Goal: Complete application form

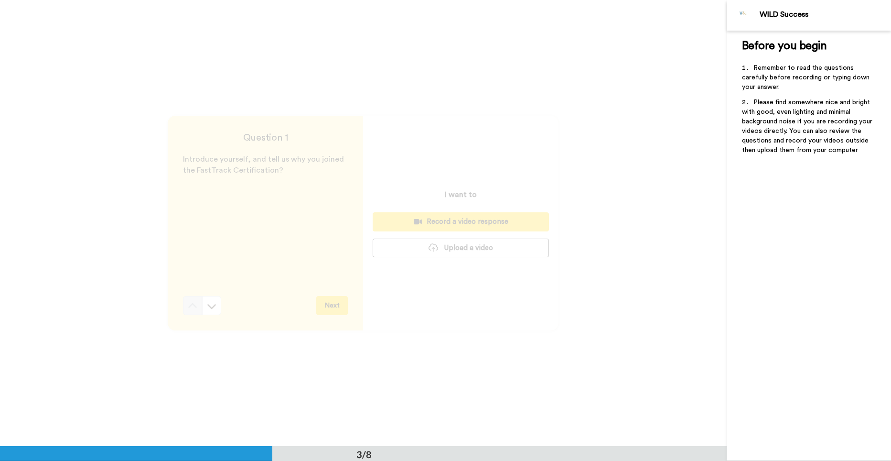
scroll to position [892, 0]
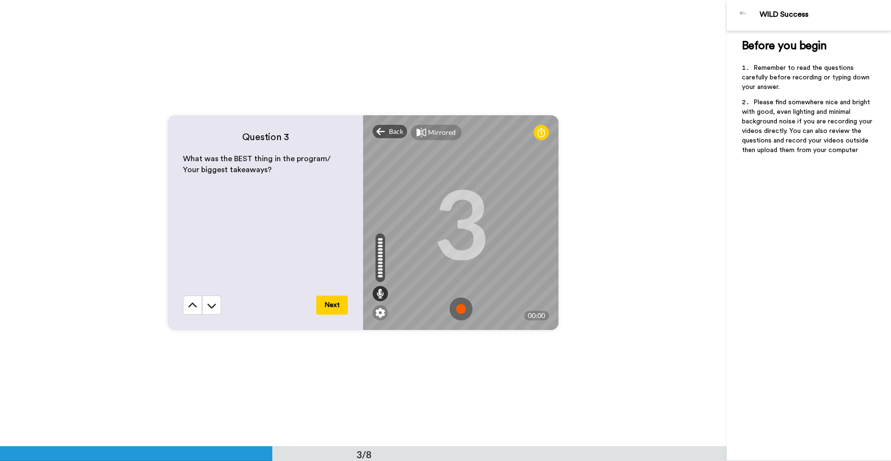
click at [459, 311] on img at bounding box center [461, 308] width 23 height 23
click at [459, 312] on img at bounding box center [461, 308] width 23 height 23
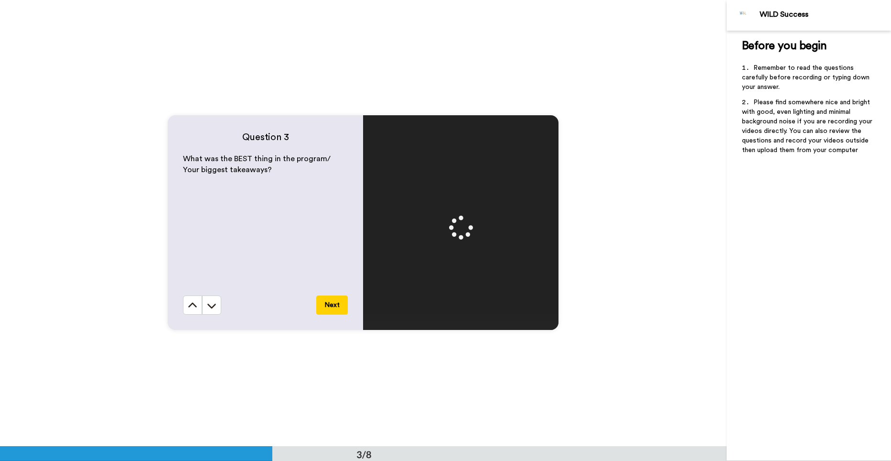
click at [330, 305] on button "Next" at bounding box center [332, 304] width 32 height 19
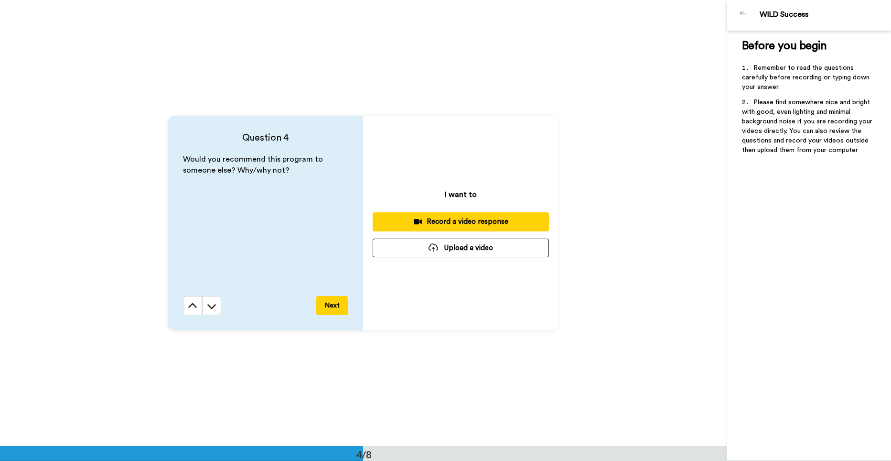
scroll to position [1338, 0]
click at [447, 223] on div "Record a video response" at bounding box center [460, 221] width 161 height 10
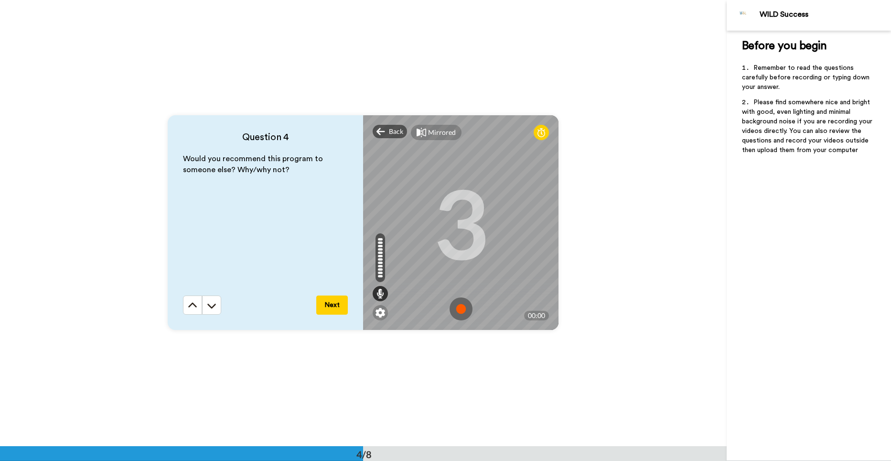
click at [457, 309] on img at bounding box center [461, 308] width 23 height 23
click at [330, 304] on button "Next" at bounding box center [332, 304] width 32 height 19
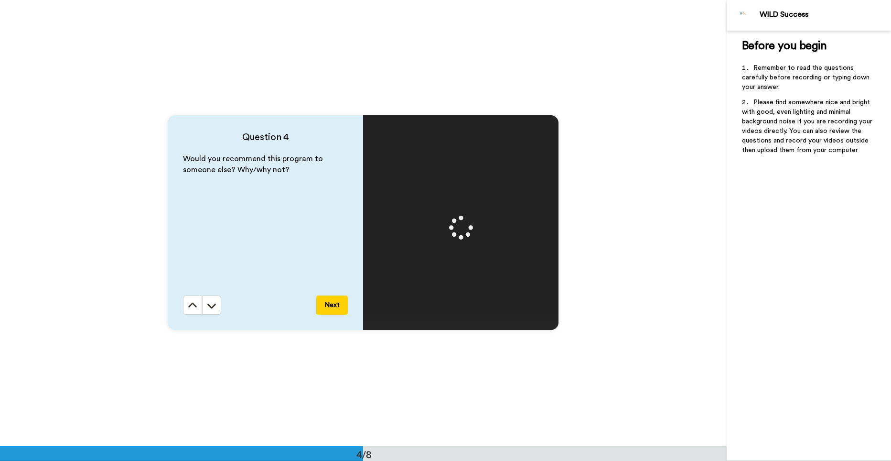
click at [328, 301] on button "Next" at bounding box center [332, 304] width 32 height 19
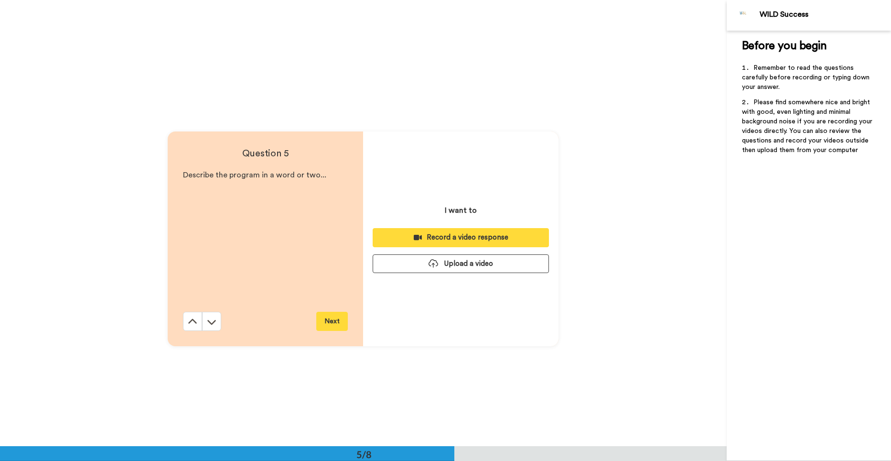
scroll to position [1784, 0]
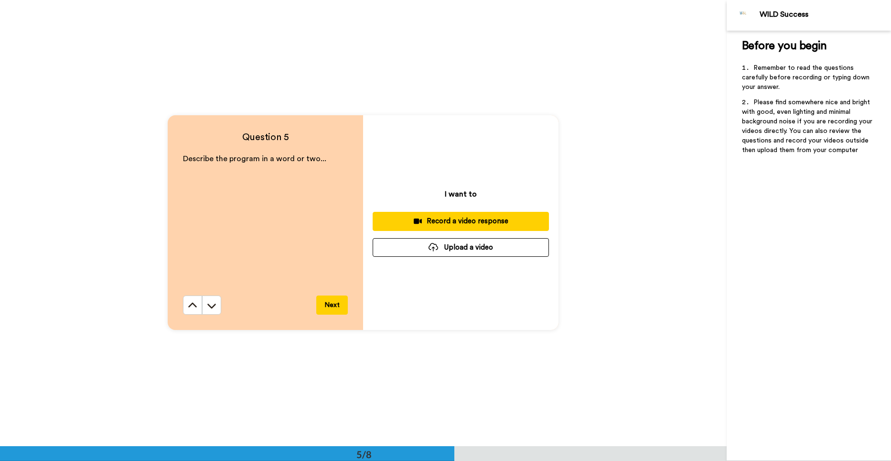
click at [459, 222] on div "Record a video response" at bounding box center [460, 221] width 161 height 10
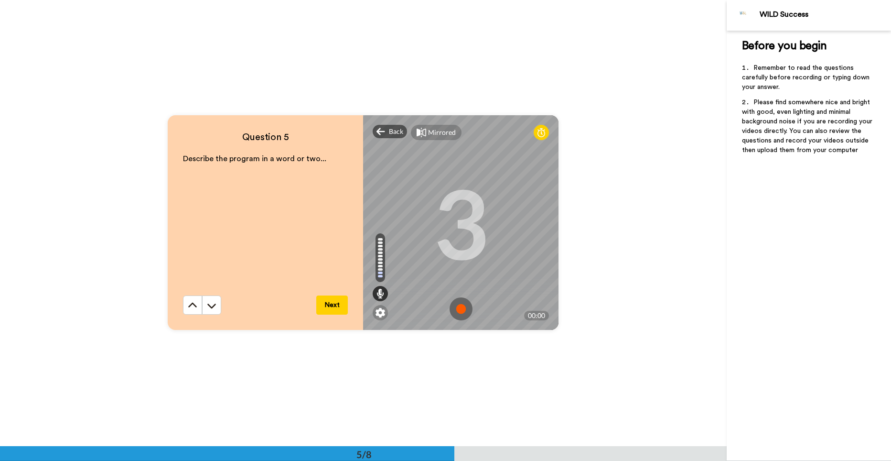
click at [459, 309] on img at bounding box center [461, 308] width 23 height 23
click at [459, 310] on img at bounding box center [461, 308] width 23 height 23
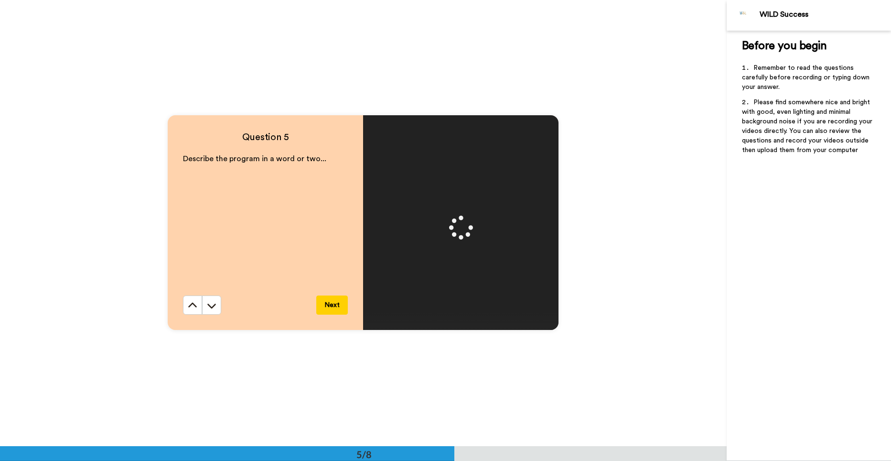
click at [330, 302] on button "Next" at bounding box center [332, 304] width 32 height 19
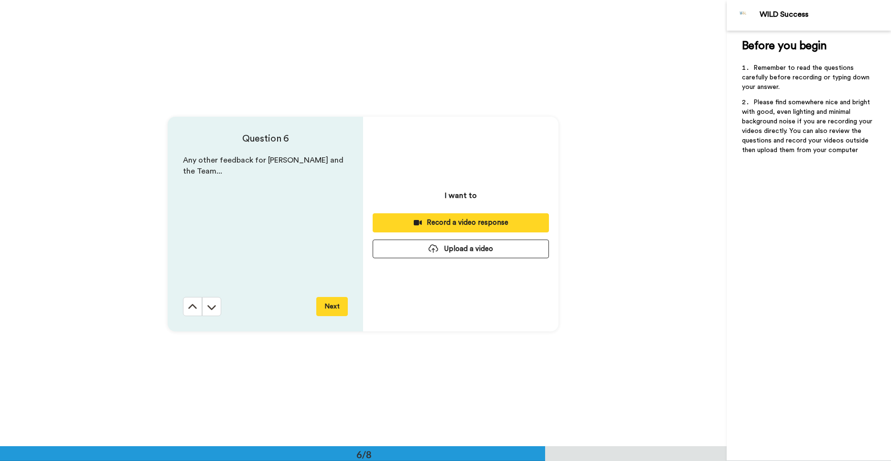
scroll to position [2230, 0]
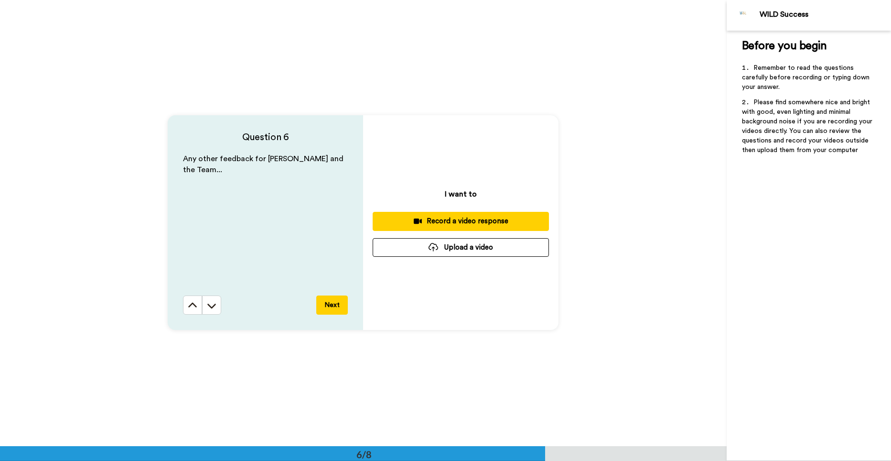
click at [441, 221] on div "Record a video response" at bounding box center [460, 221] width 161 height 10
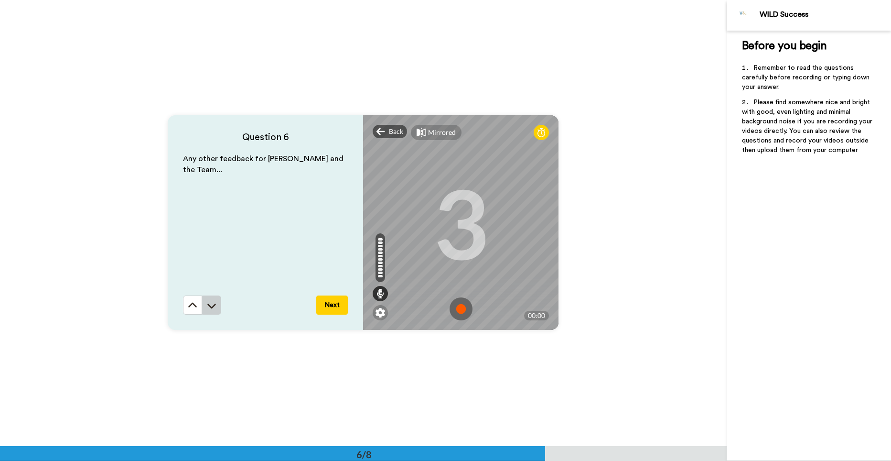
click at [209, 304] on icon at bounding box center [212, 306] width 10 height 10
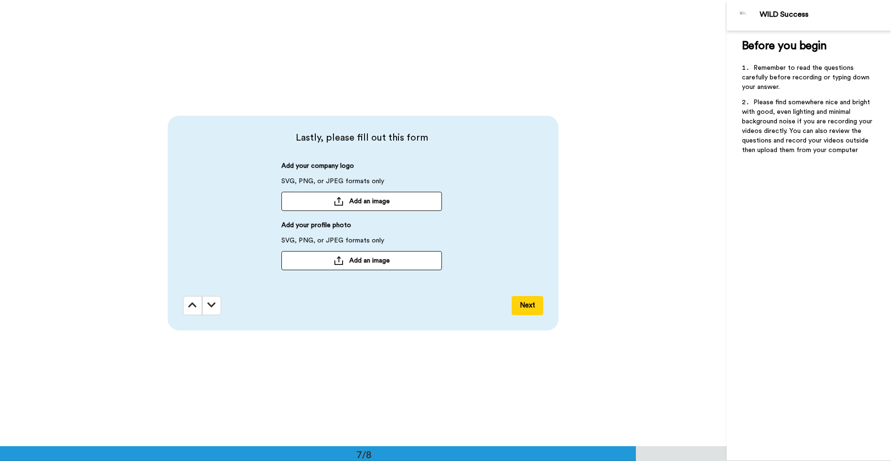
scroll to position [2675, 0]
click at [367, 201] on span "Add an image" at bounding box center [369, 201] width 41 height 10
click at [342, 201] on span "BUSINESS LOGO.jpg" at bounding box center [324, 200] width 79 height 7
drag, startPoint x: 342, startPoint y: 201, endPoint x: 289, endPoint y: 200, distance: 53.0
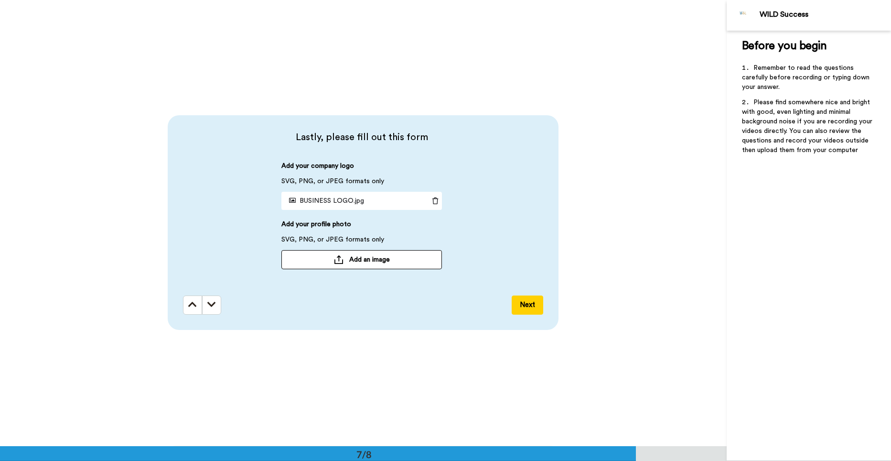
click at [289, 200] on icon at bounding box center [292, 200] width 7 height 7
click at [433, 201] on icon at bounding box center [435, 200] width 13 height 7
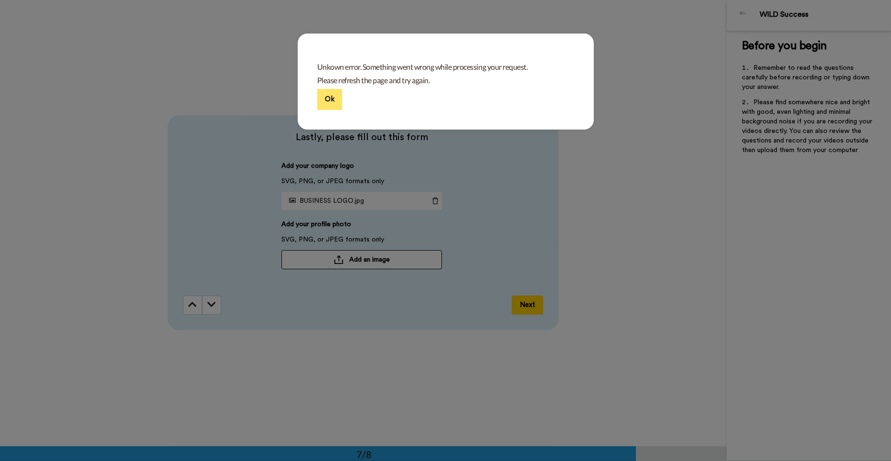
click at [330, 100] on button "Ok" at bounding box center [329, 99] width 25 height 21
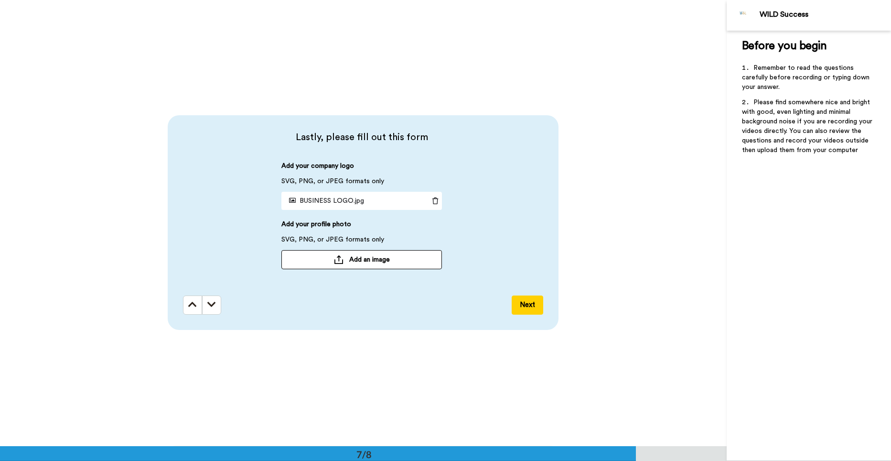
scroll to position [2675, 0]
click at [431, 199] on icon at bounding box center [435, 201] width 13 height 7
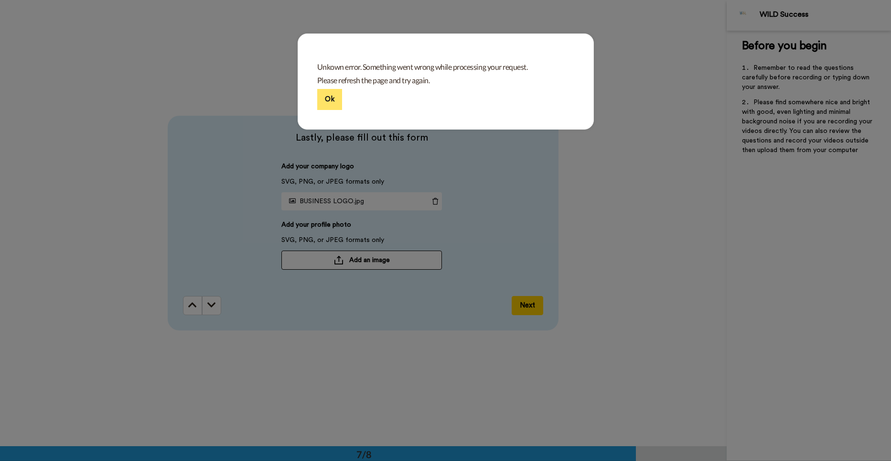
click at [324, 97] on button "Ok" at bounding box center [329, 99] width 25 height 21
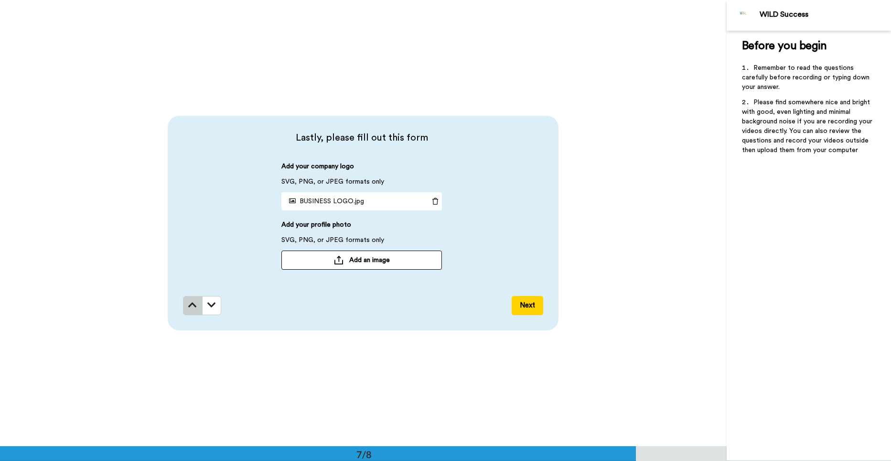
click at [191, 305] on icon at bounding box center [192, 305] width 9 height 10
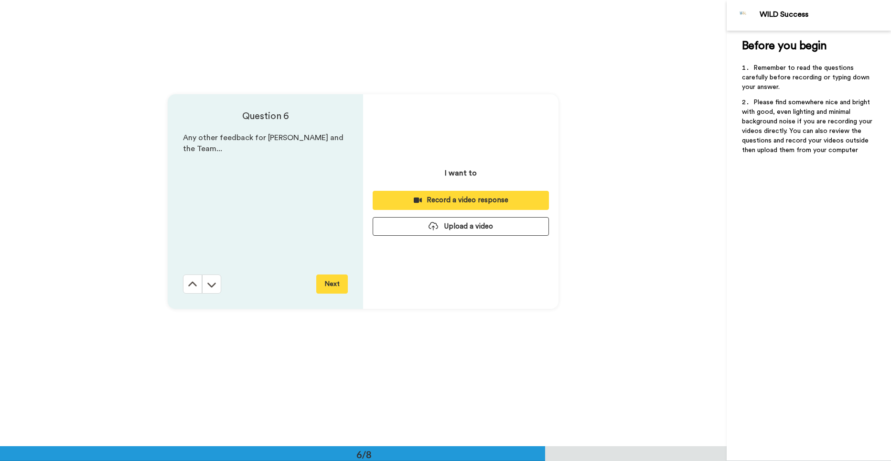
scroll to position [2230, 0]
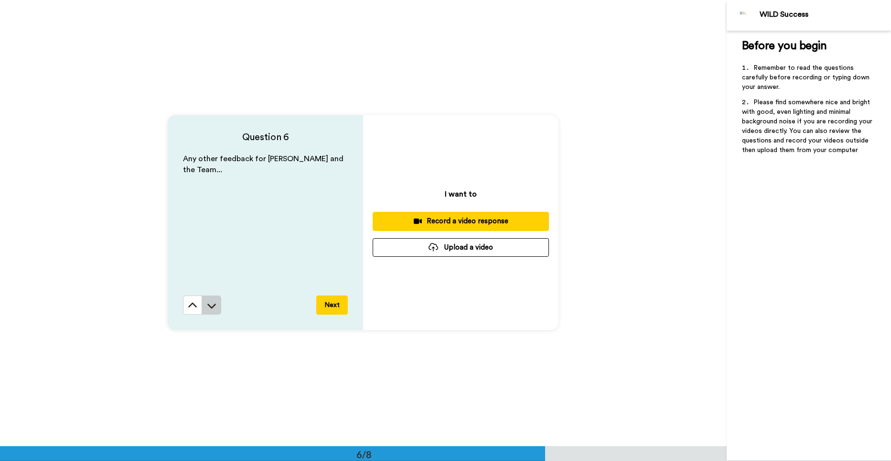
click at [209, 303] on icon at bounding box center [212, 306] width 10 height 10
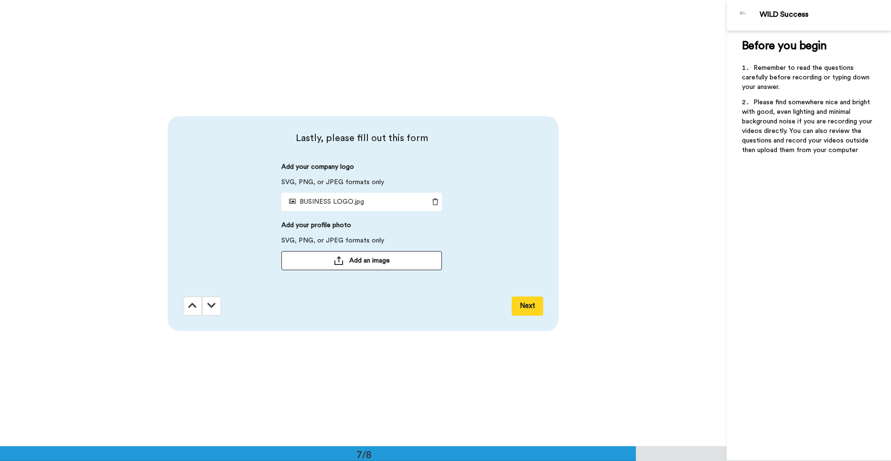
scroll to position [2675, 0]
click at [433, 199] on icon at bounding box center [435, 200] width 13 height 7
click at [349, 204] on span "Add an image" at bounding box center [369, 201] width 41 height 10
click at [802, 447] on div "Before you begin ﻿ Remember to read the questions carefully before recording or…" at bounding box center [809, 246] width 164 height 430
click at [310, 202] on span "BUSINESS CARD.jpg" at bounding box center [324, 200] width 78 height 7
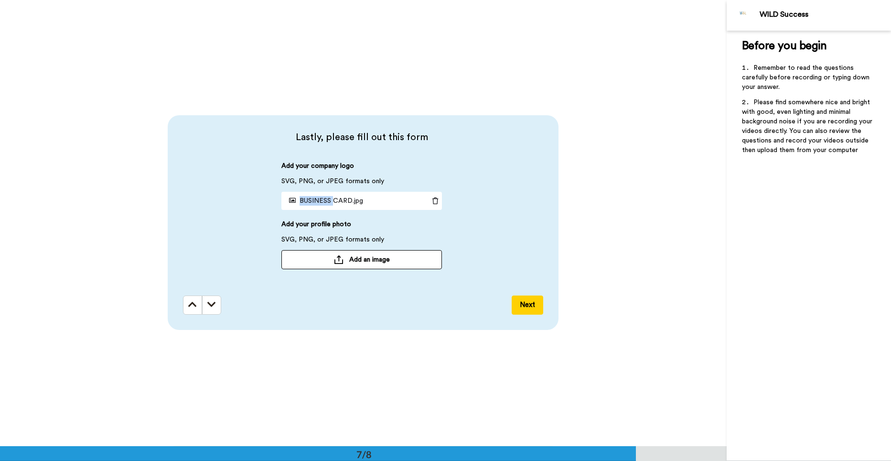
click at [310, 202] on span "BUSINESS CARD.jpg" at bounding box center [324, 200] width 78 height 7
click at [441, 149] on div "Lastly, please fill out this form Add your company logo SVG, PNG, or JPEG forma…" at bounding box center [365, 207] width 365 height 155
click at [375, 202] on div "BUSINESS CARD.jpg" at bounding box center [354, 200] width 147 height 17
click at [319, 202] on span "BUSINESS CARD.jpg" at bounding box center [324, 200] width 78 height 7
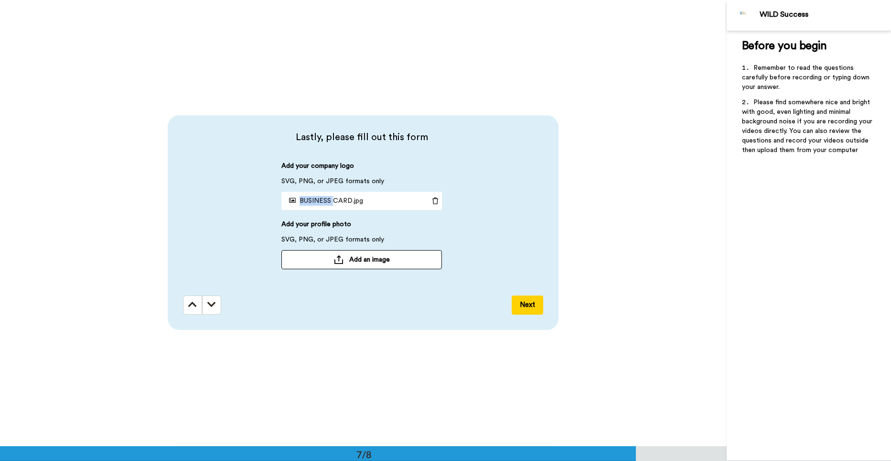
click at [319, 202] on span "BUSINESS CARD.jpg" at bounding box center [324, 200] width 78 height 7
drag, startPoint x: 319, startPoint y: 202, endPoint x: 373, endPoint y: 201, distance: 54.0
click at [373, 201] on div "BUSINESS CARD.jpg" at bounding box center [354, 200] width 147 height 17
click at [522, 305] on button "Next" at bounding box center [528, 304] width 32 height 19
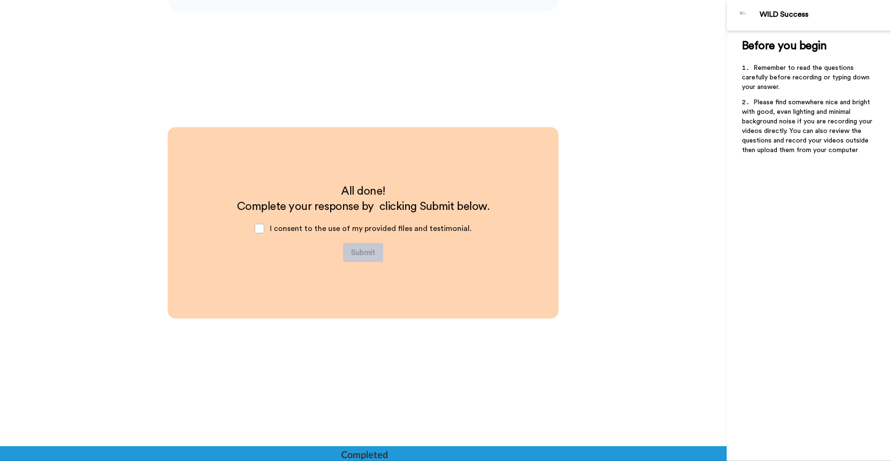
scroll to position [2994, 0]
click at [263, 228] on span at bounding box center [260, 229] width 10 height 10
click at [354, 253] on button "Submit" at bounding box center [363, 252] width 40 height 19
